Goal: Information Seeking & Learning: Learn about a topic

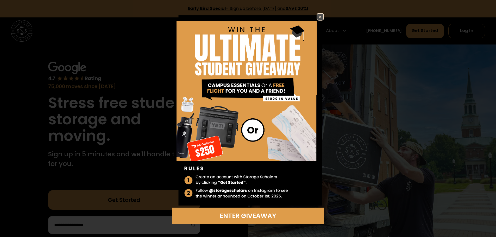
click at [318, 15] on img at bounding box center [320, 17] width 6 height 6
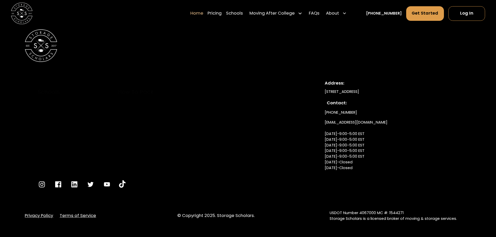
scroll to position [1860, 0]
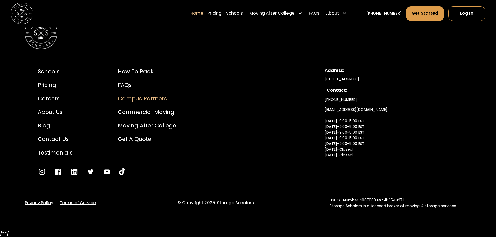
click at [146, 101] on div "Campus Partners" at bounding box center [147, 99] width 58 height 8
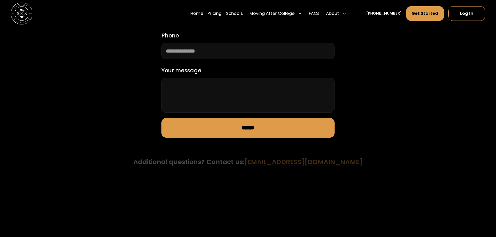
scroll to position [678, 0]
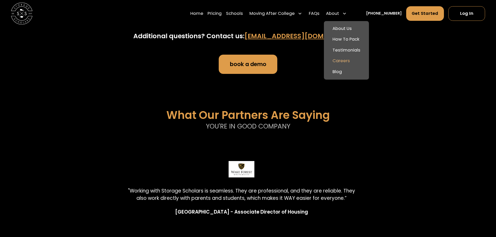
click at [351, 62] on link "Careers" at bounding box center [346, 61] width 41 height 11
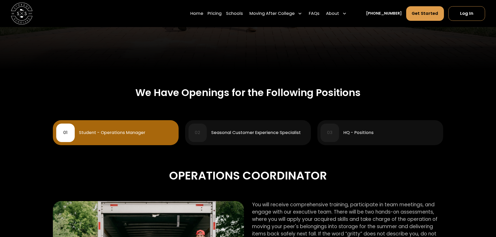
scroll to position [182, 0]
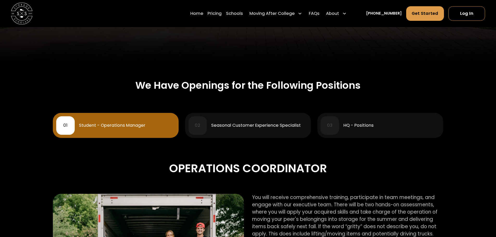
click at [370, 124] on div "HQ - Positions" at bounding box center [359, 126] width 30 height 4
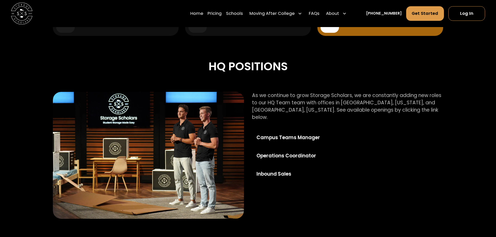
scroll to position [287, 0]
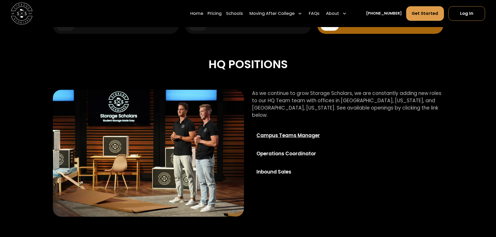
click at [306, 132] on div "Campus Teams Manager" at bounding box center [296, 135] width 78 height 7
